Goal: Navigation & Orientation: Find specific page/section

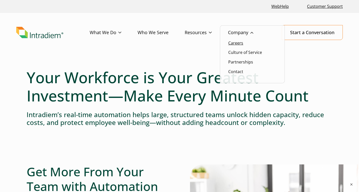
click at [239, 43] on link "Careers" at bounding box center [235, 43] width 15 height 6
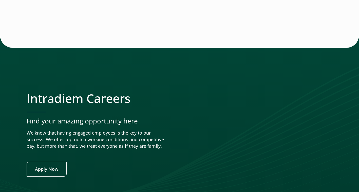
scroll to position [2018, 0]
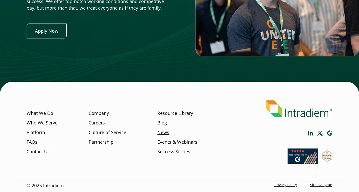
click at [166, 131] on link "News" at bounding box center [163, 132] width 12 height 7
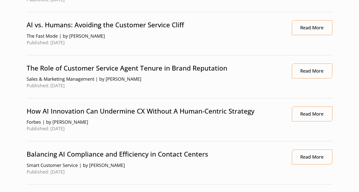
scroll to position [578, 0]
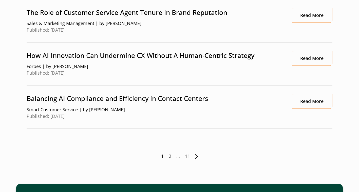
click at [170, 157] on link "2" at bounding box center [170, 156] width 3 height 7
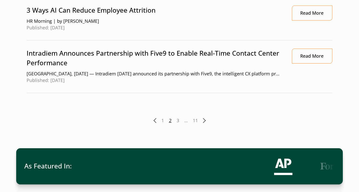
scroll to position [641, 0]
